Goal: Transaction & Acquisition: Register for event/course

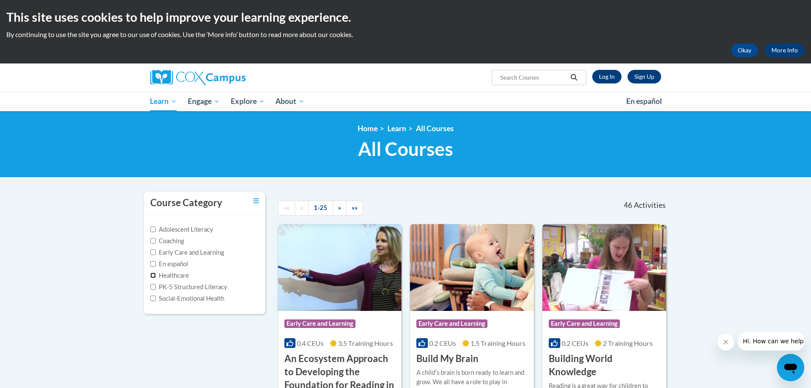
click at [152, 276] on input "Healthcare" at bounding box center [153, 275] width 6 height 6
checkbox input "true"
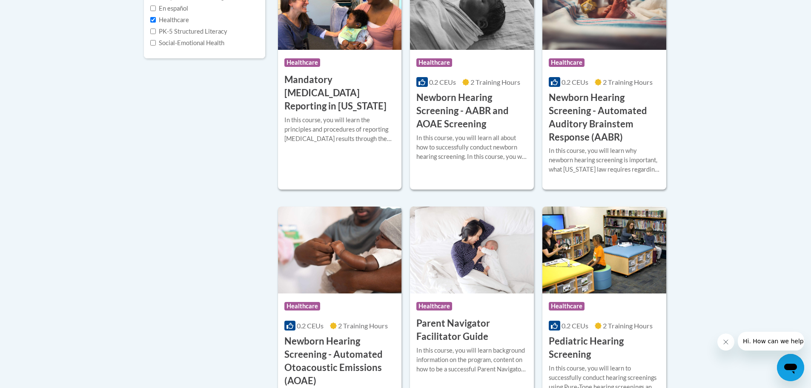
scroll to position [298, 0]
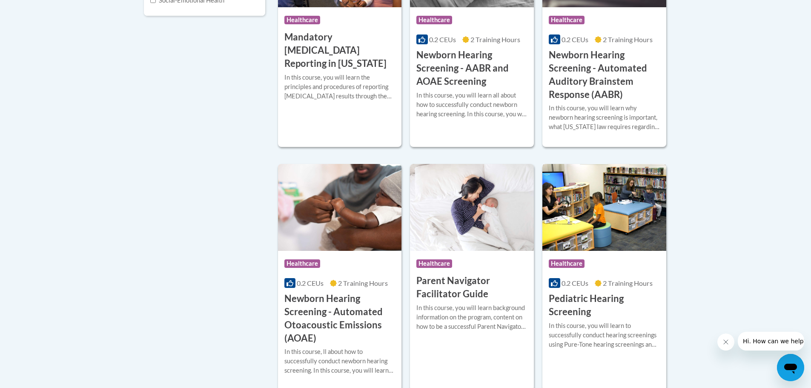
click at [572, 302] on h3 "Pediatric Hearing Screening" at bounding box center [604, 305] width 111 height 26
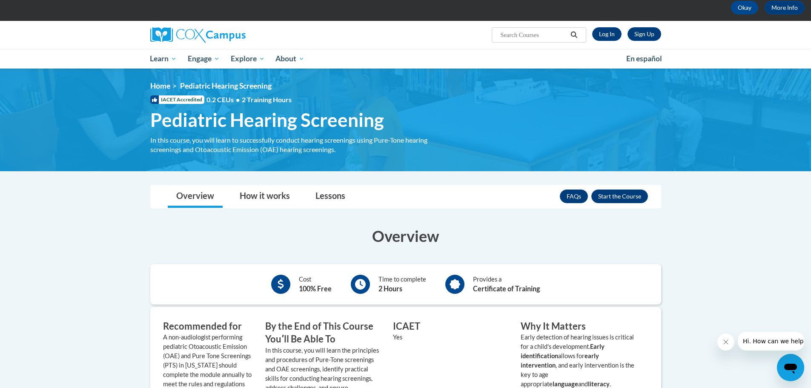
scroll to position [85, 0]
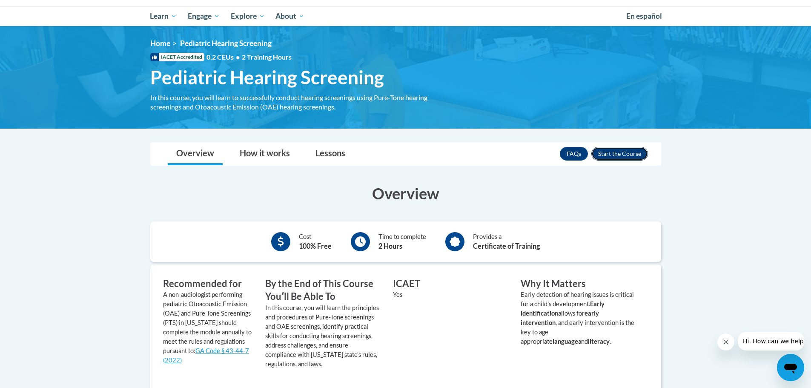
click at [621, 152] on button "Enroll" at bounding box center [619, 154] width 57 height 14
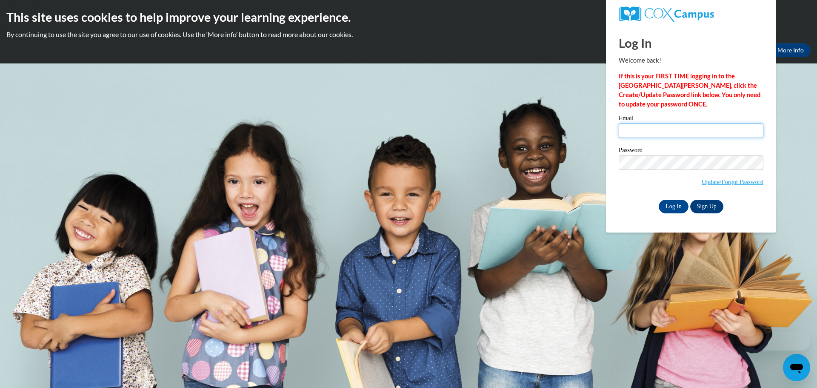
click at [653, 126] on input "Email" at bounding box center [691, 130] width 145 height 14
type input "whitney.meeks@coffee.k12.ga.us"
click at [668, 203] on input "Log In" at bounding box center [674, 207] width 30 height 14
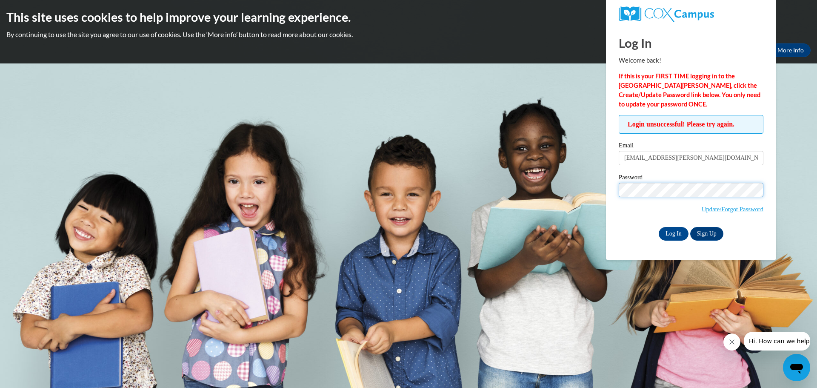
click at [659, 227] on input "Log In" at bounding box center [674, 234] width 30 height 14
click at [713, 207] on link "Update/Forgot Password" at bounding box center [733, 209] width 62 height 7
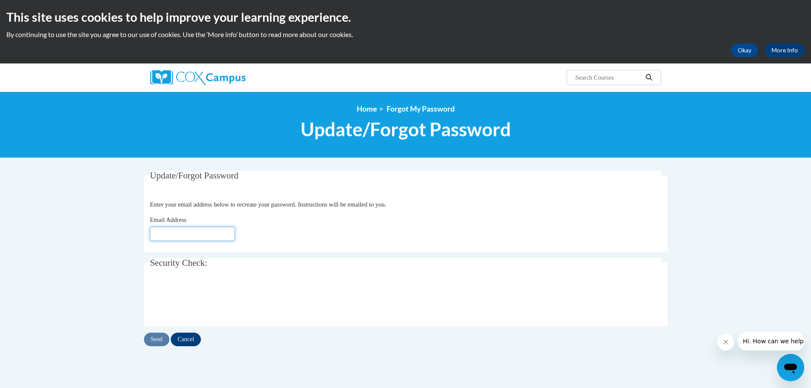
click at [192, 237] on input "Email Address" at bounding box center [192, 233] width 85 height 14
type input "[EMAIL_ADDRESS][PERSON_NAME][DOMAIN_NAME]"
click at [155, 340] on input "Send" at bounding box center [157, 339] width 26 height 14
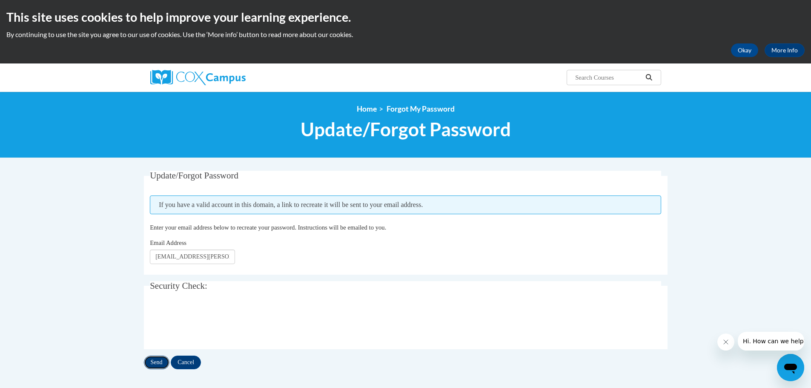
click at [153, 362] on input "Send" at bounding box center [157, 362] width 26 height 14
click at [725, 345] on icon "Close message from company" at bounding box center [725, 341] width 7 height 7
click at [365, 104] on div "<en>Home</en><fr>Accueil</fr><de>Zuhause</de><it>Casa</it><es>Casa</es><pt>Casa…" at bounding box center [405, 125] width 811 height 66
click at [364, 107] on link "Home" at bounding box center [367, 108] width 20 height 9
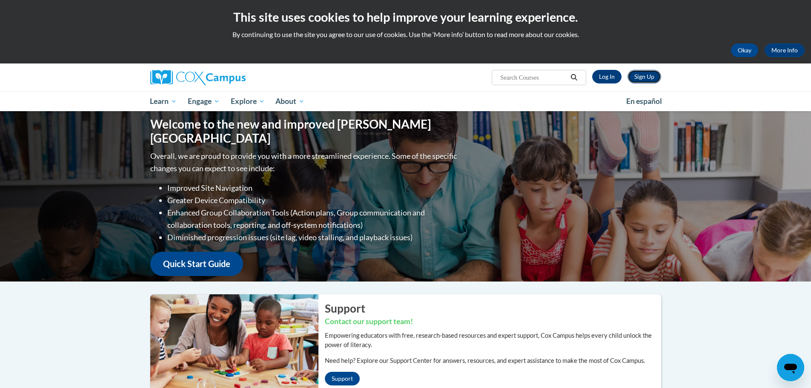
click at [638, 77] on link "Sign Up" at bounding box center [644, 77] width 34 height 14
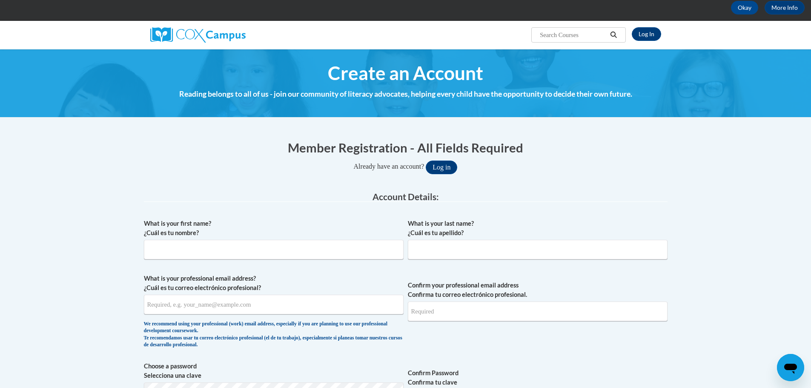
scroll to position [85, 0]
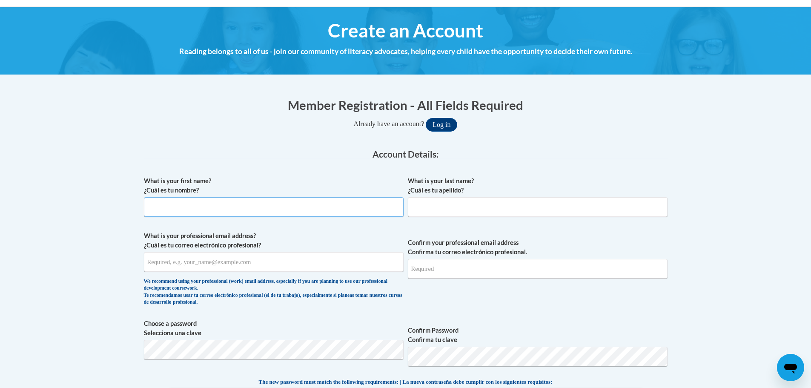
click at [240, 208] on input "What is your first name? ¿Cuál es tu nombre?" at bounding box center [274, 207] width 260 height 20
type input "[PERSON_NAME]"
type input "[EMAIL_ADDRESS][PERSON_NAME][DOMAIN_NAME]"
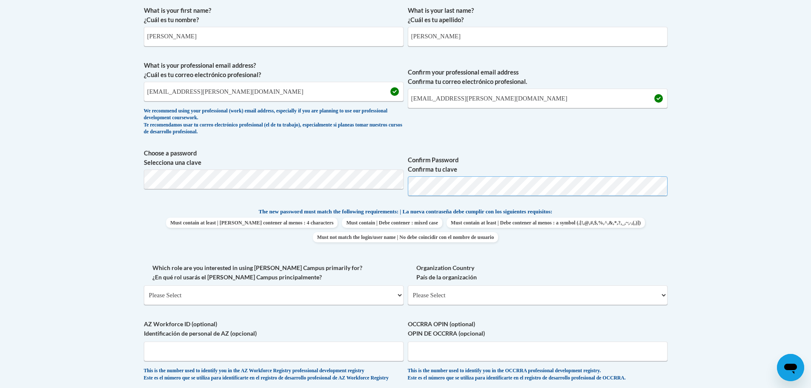
scroll to position [298, 0]
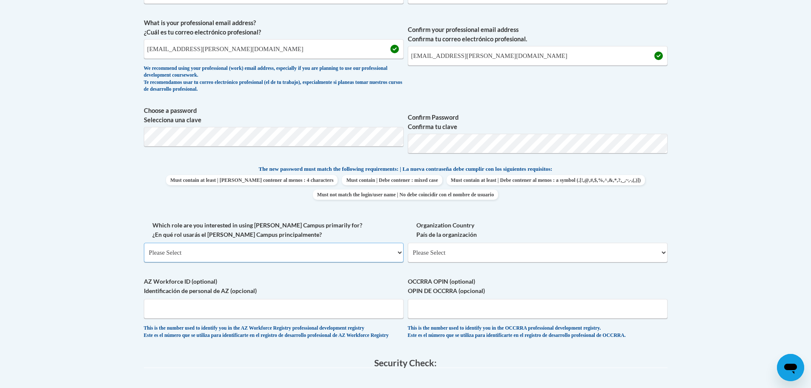
click at [200, 251] on select "Please Select College/University | Colegio/Universidad Community/Nonprofit Part…" at bounding box center [274, 253] width 260 height 20
select select "fbf2d438-af2f-41f8-98f1-81c410e29de3"
click at [144, 243] on select "Please Select College/University | Colegio/Universidad Community/Nonprofit Part…" at bounding box center [274, 253] width 260 height 20
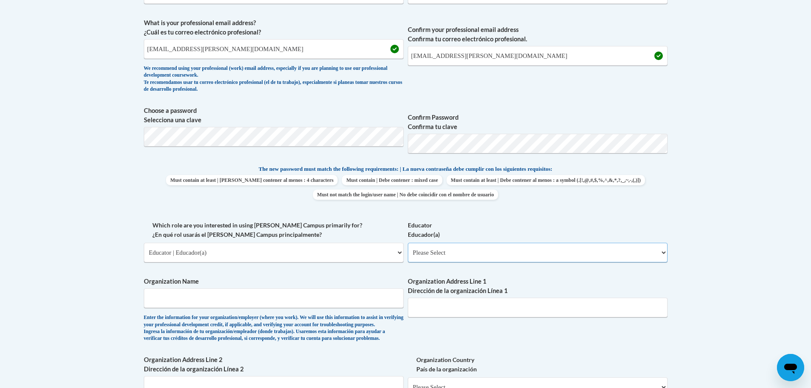
click at [477, 255] on select "Please Select Early Learning/Daycare Teacher/Family Home Care Provider | Maestr…" at bounding box center [538, 253] width 260 height 20
select select "d5fdb05a-b36c-4d60-97fa-9afceda7e903"
click at [408, 243] on select "Please Select Early Learning/Daycare Teacher/Family Home Care Provider | Maestr…" at bounding box center [538, 253] width 260 height 20
click at [232, 301] on input "Organization Name" at bounding box center [274, 298] width 260 height 20
type input "Coffee County School System"
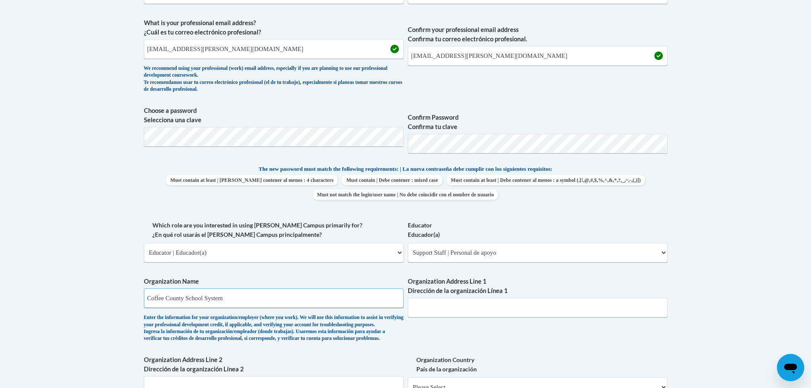
type input "[STREET_ADDRESS][DEMOGRAPHIC_DATA]"
drag, startPoint x: 522, startPoint y: 307, endPoint x: 374, endPoint y: 307, distance: 148.1
click at [374, 307] on div "What is your first name? ¿Cuál es tu nombre? [PERSON_NAME] What is your last na…" at bounding box center [406, 220] width 524 height 523
drag, startPoint x: 262, startPoint y: 299, endPoint x: 238, endPoint y: 299, distance: 23.8
click at [238, 299] on input "Coffee County School System" at bounding box center [274, 298] width 260 height 20
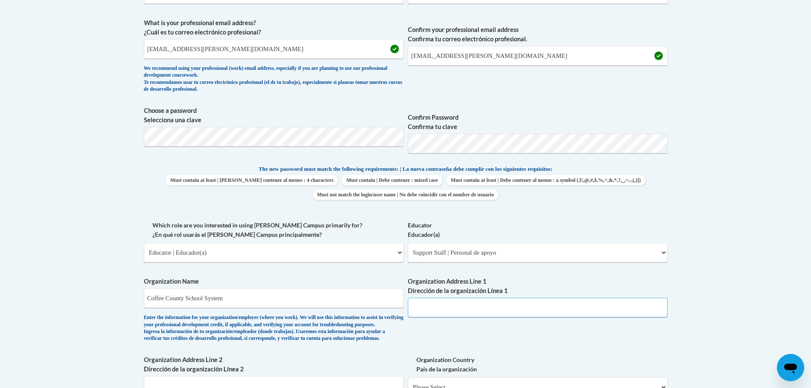
drag, startPoint x: 466, startPoint y: 304, endPoint x: 460, endPoint y: 305, distance: 6.0
click at [466, 304] on input "Organization Address Line 1 Dirección de la organización Línea 1" at bounding box center [538, 308] width 260 height 20
drag, startPoint x: 251, startPoint y: 300, endPoint x: 0, endPoint y: 300, distance: 250.7
click at [0, 300] on body "This site uses cookies to help improve your learning experience. By continuing …" at bounding box center [405, 289] width 811 height 1174
type input "[GEOGRAPHIC_DATA]"
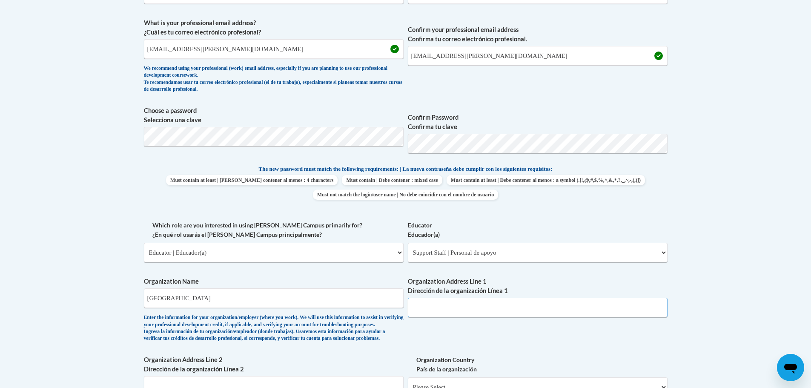
click at [458, 302] on input "Organization Address Line 1 Dirección de la organización Línea 1" at bounding box center [538, 308] width 260 height 20
paste input "2033 GA-158"
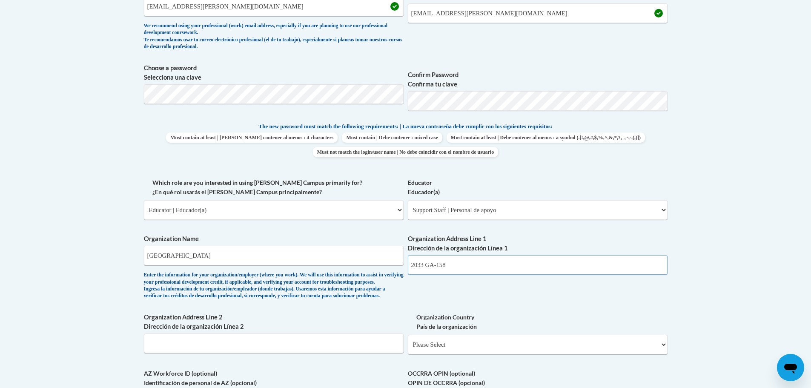
scroll to position [426, 0]
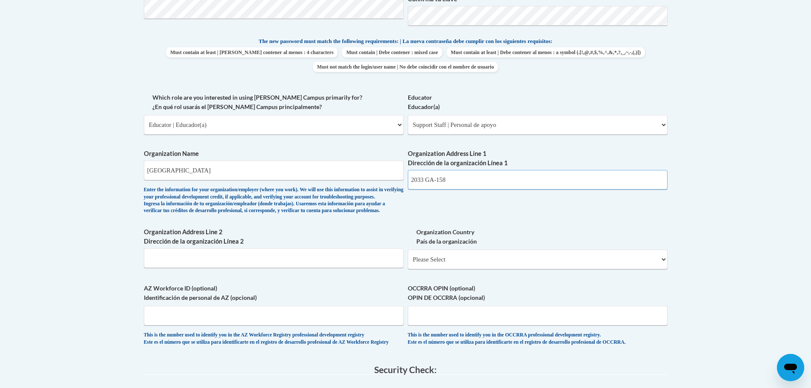
type input "2033 GA-158"
click at [478, 269] on select "Please Select [GEOGRAPHIC_DATA] | [GEOGRAPHIC_DATA] Outside of [GEOGRAPHIC_DATA…" at bounding box center [538, 259] width 260 height 20
click at [207, 268] on input "Organization Address Line 2 Dirección de la organización Línea 2" at bounding box center [274, 258] width 260 height 20
paste input "2033 GA-158"
type input "2033 GA-158"
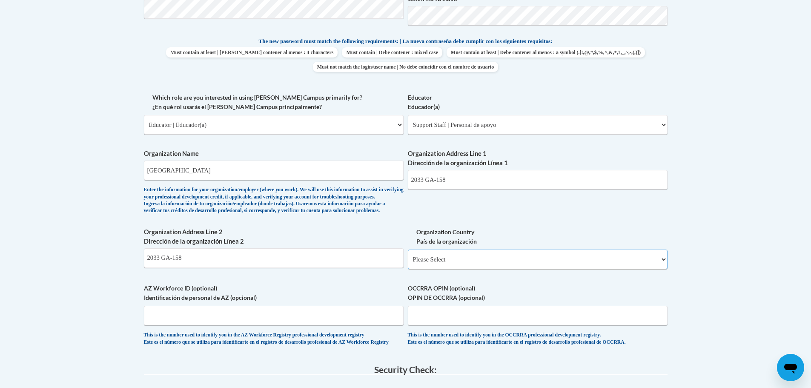
click at [459, 269] on select "Please Select [GEOGRAPHIC_DATA] | [GEOGRAPHIC_DATA] Outside of [GEOGRAPHIC_DATA…" at bounding box center [538, 259] width 260 height 20
select select "ad49bcad-a171-4b2e-b99c-48b446064914"
click at [408, 263] on select "Please Select [GEOGRAPHIC_DATA] | [GEOGRAPHIC_DATA] Outside of [GEOGRAPHIC_DATA…" at bounding box center [538, 259] width 260 height 20
select select
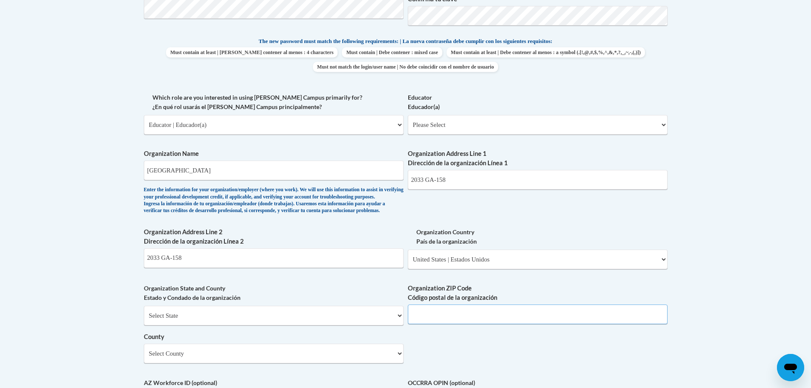
click at [488, 324] on input "Organization ZIP Code Código postal de la organización" at bounding box center [538, 314] width 260 height 20
type input "31533"
click at [444, 358] on div "What is your first name? ¿Cuál es tu nombre? [PERSON_NAME] What is your last na…" at bounding box center [406, 139] width 524 height 617
click at [324, 363] on select "Select County Appling [PERSON_NAME] [PERSON_NAME] [PERSON_NAME] [PERSON_NAME] B…" at bounding box center [274, 354] width 260 height 20
select select "Coffee"
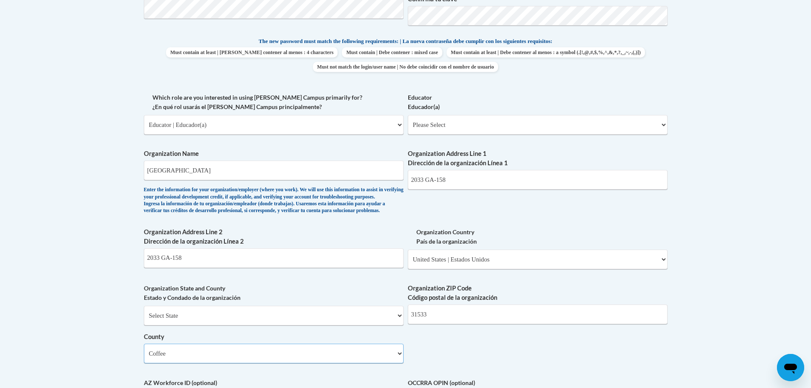
click at [144, 358] on select "Select County Appling [PERSON_NAME] [PERSON_NAME] [PERSON_NAME] [PERSON_NAME] B…" at bounding box center [274, 354] width 260 height 20
click at [531, 367] on div "What is your first name? ¿Cuál es tu nombre? [PERSON_NAME] What is your last na…" at bounding box center [406, 139] width 524 height 617
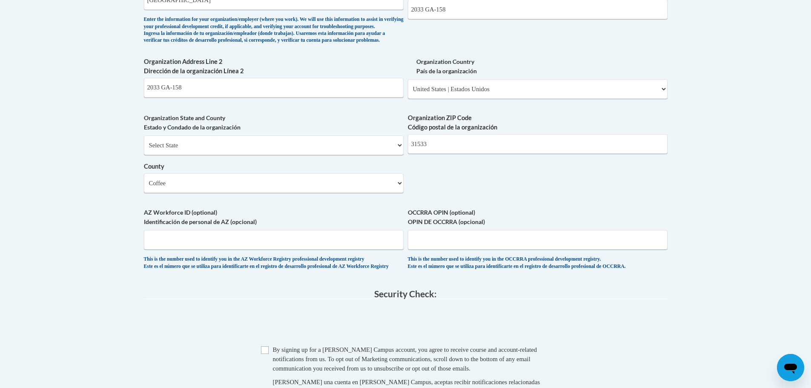
scroll to position [639, 0]
